Goal: Communication & Community: Answer question/provide support

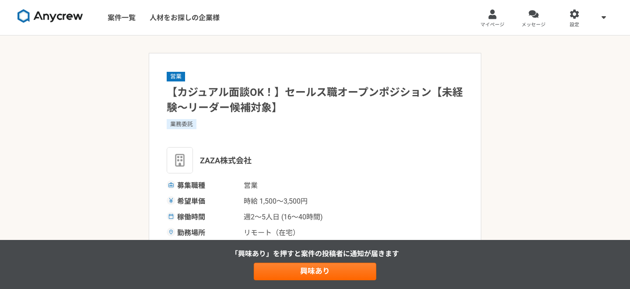
click at [533, 25] on span "メッセージ" at bounding box center [533, 24] width 24 height 7
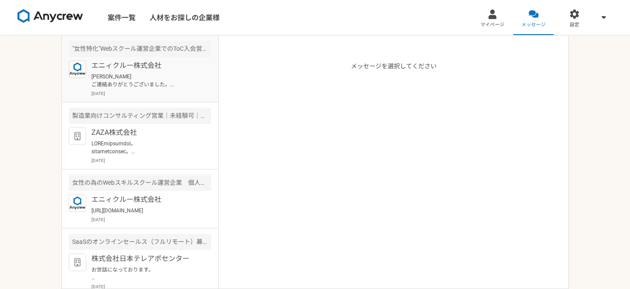
click at [172, 84] on p "[PERSON_NAME] ご連絡ありがとうございました。 引き継ぎどうぞよろしくお願いいたします。" at bounding box center [145, 81] width 108 height 16
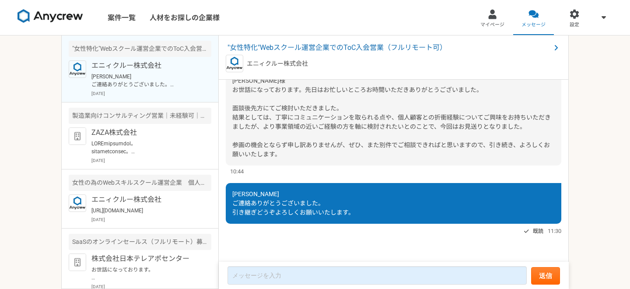
scroll to position [944, 0]
click at [336, 46] on span ""女性特化"Webスクール運営企業でのToC入会営業（フルリモート可）" at bounding box center [388, 47] width 323 height 10
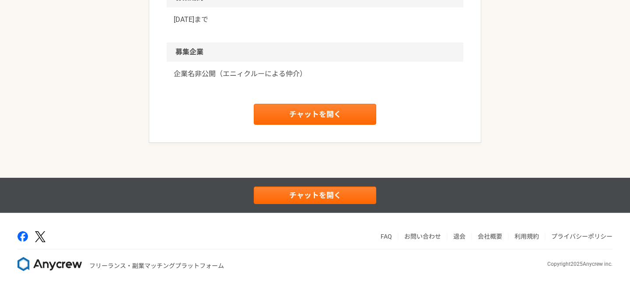
scroll to position [1259, 0]
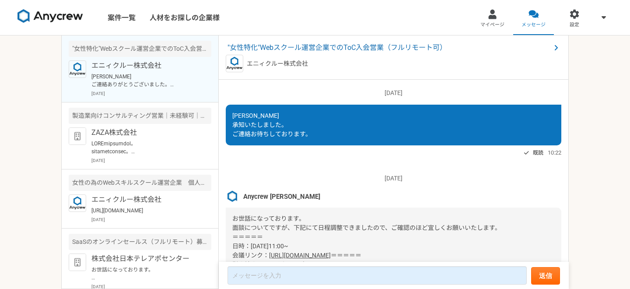
scroll to position [951, 0]
